Goal: Communication & Community: Answer question/provide support

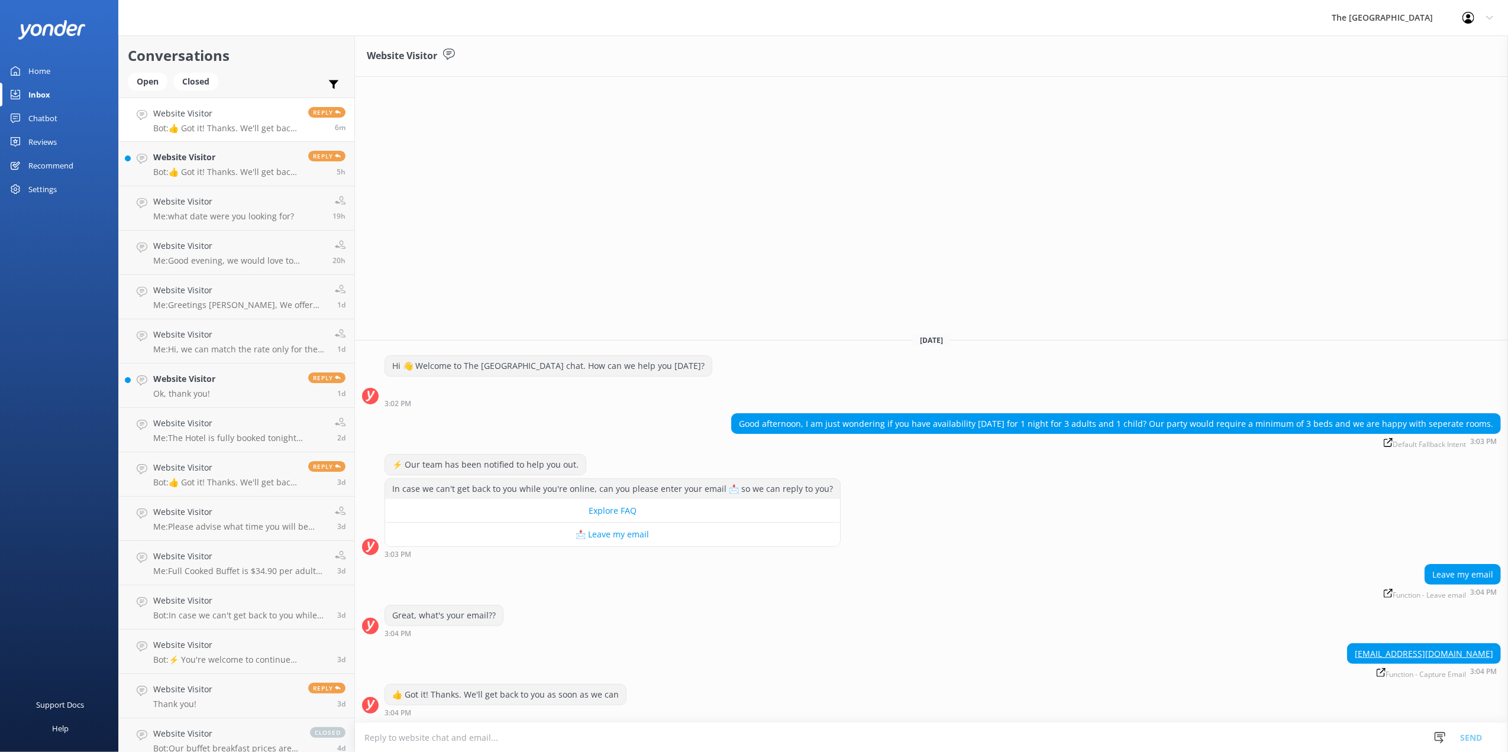
click at [681, 742] on textarea at bounding box center [931, 737] width 1153 height 29
drag, startPoint x: 379, startPoint y: 736, endPoint x: 386, endPoint y: 751, distance: 16.4
drag, startPoint x: 890, startPoint y: 744, endPoint x: 972, endPoint y: 739, distance: 82.4
click at [891, 744] on textarea "Hi, We have one room available at $169.00 per night. Please contact us on [PHON…" at bounding box center [931, 738] width 1153 height 30
type textarea "Hi, We have one room available at $169.00 per night. Please contact us on [PHON…"
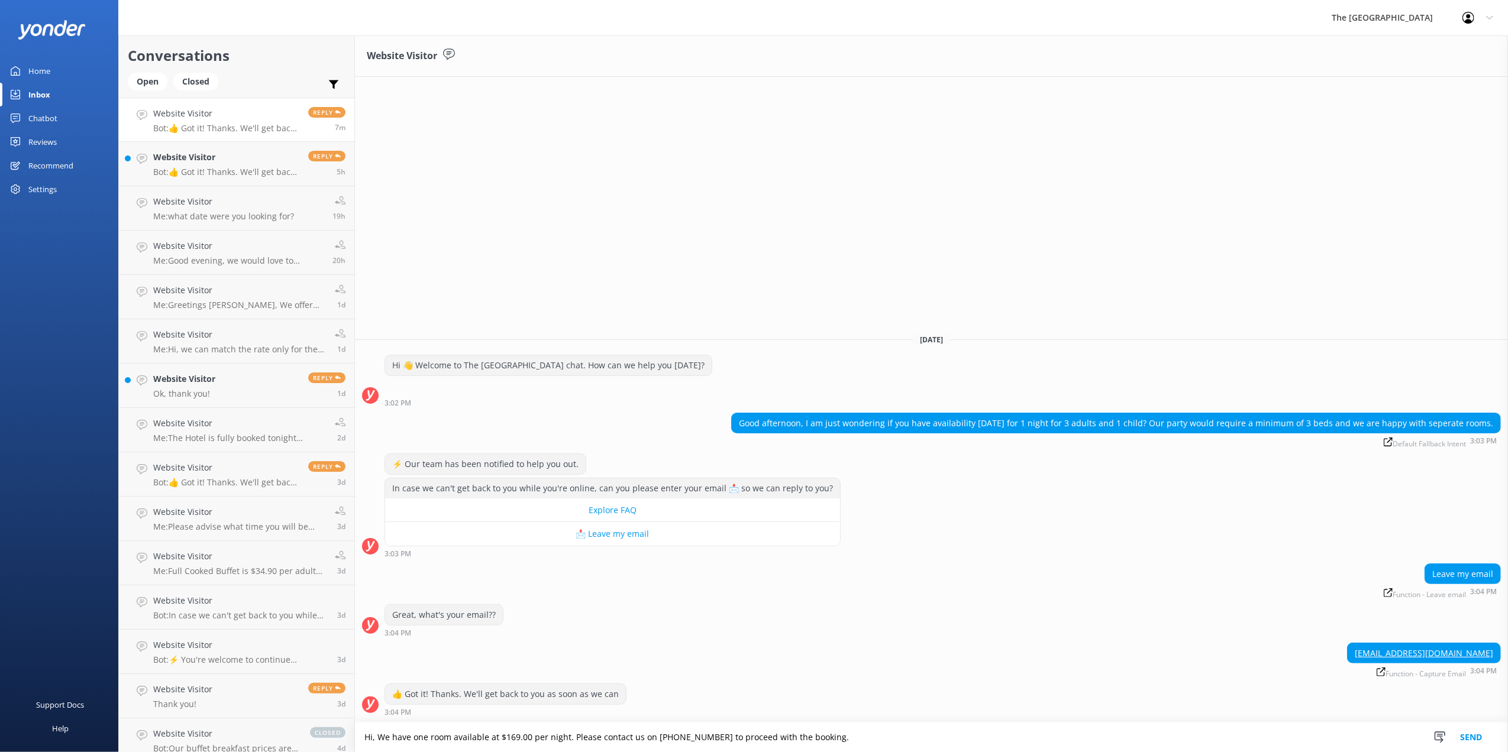
click at [1470, 735] on button "Send" at bounding box center [1471, 738] width 44 height 30
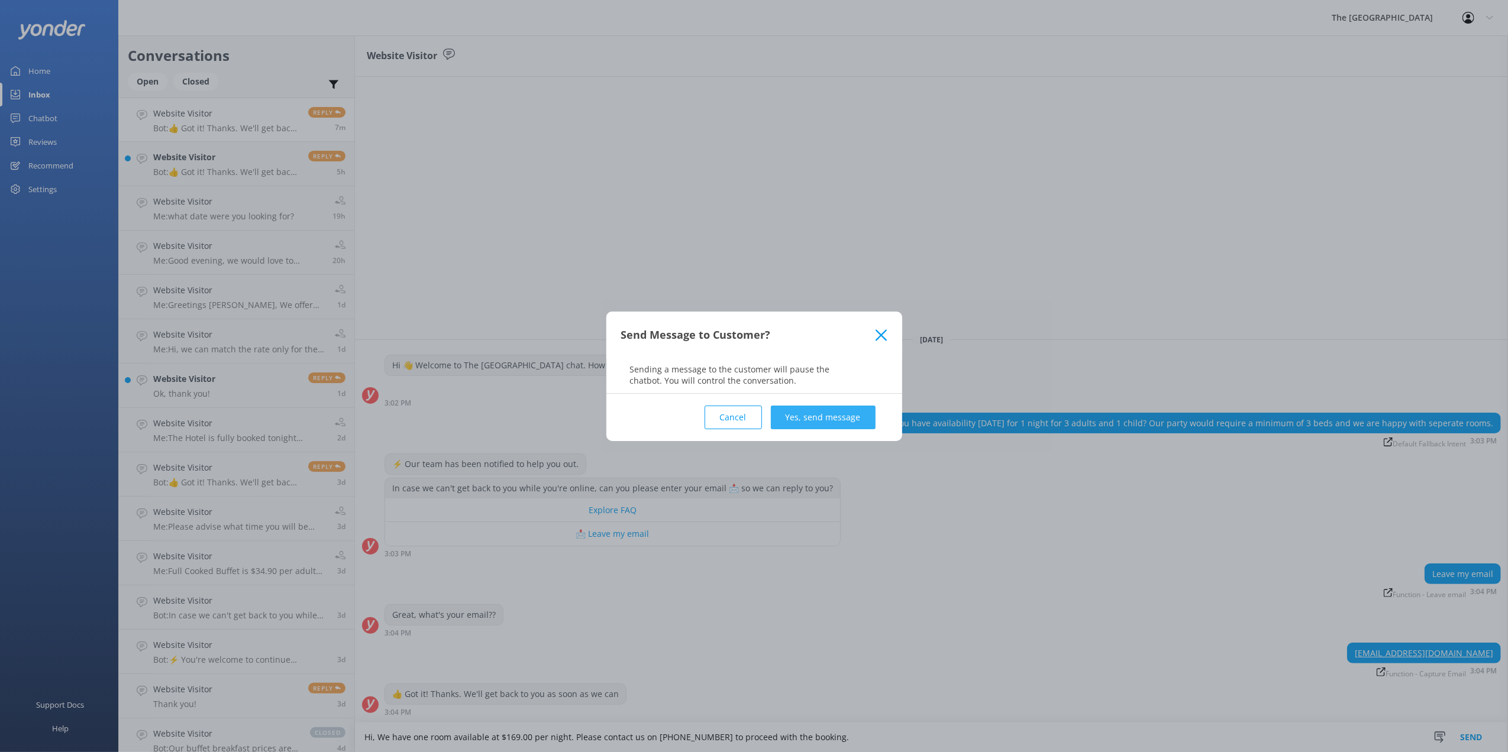
click at [807, 408] on button "Yes, send message" at bounding box center [823, 418] width 105 height 24
